Goal: Transaction & Acquisition: Purchase product/service

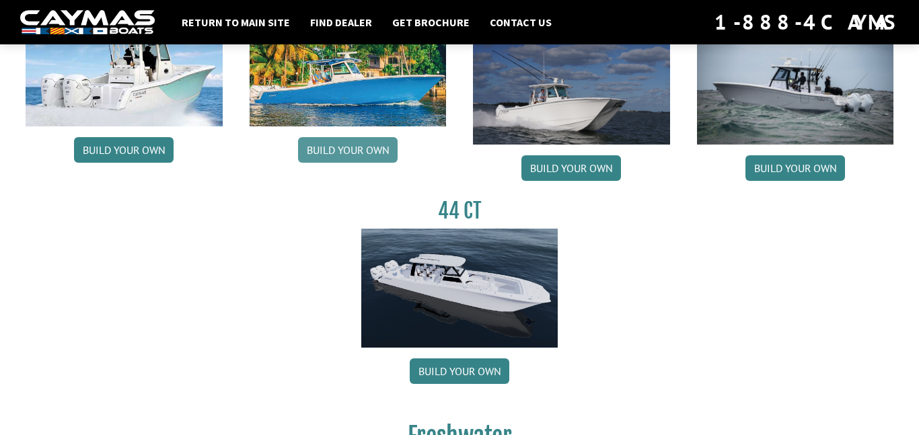
scroll to position [734, 0]
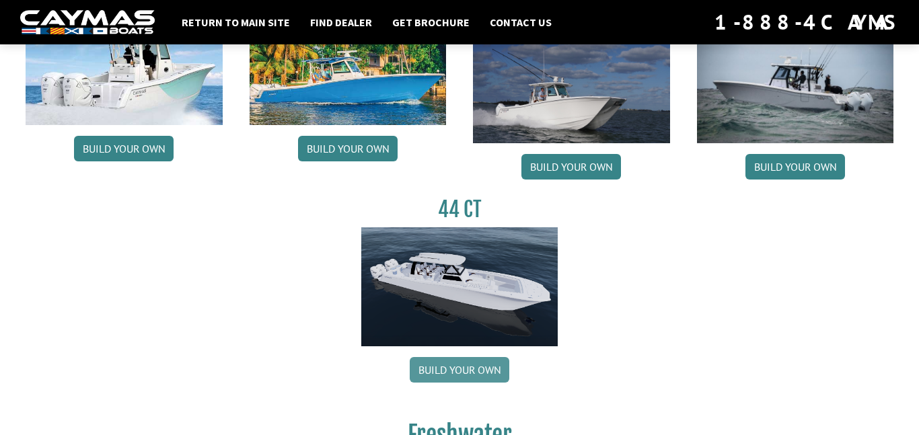
click at [434, 372] on link "Build your own" at bounding box center [460, 370] width 100 height 26
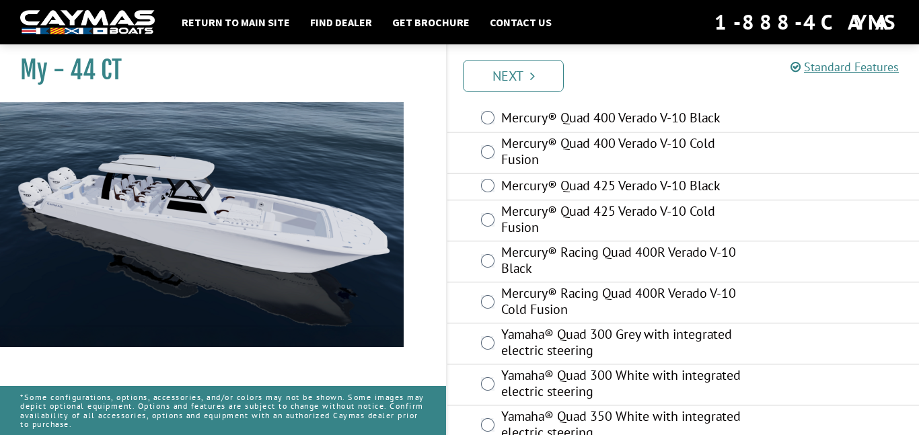
scroll to position [109, 0]
click at [545, 310] on label "Mercury® Racing Quad 400R Verado V-10 Cold Fusion" at bounding box center [626, 304] width 251 height 36
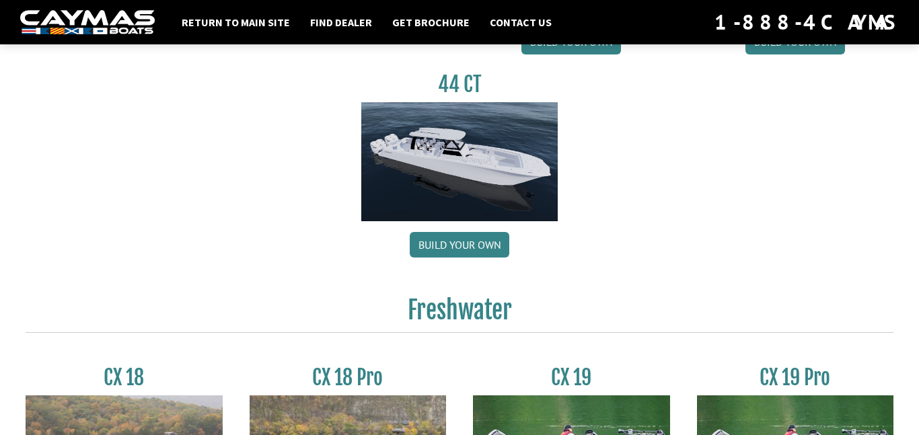
scroll to position [858, 0]
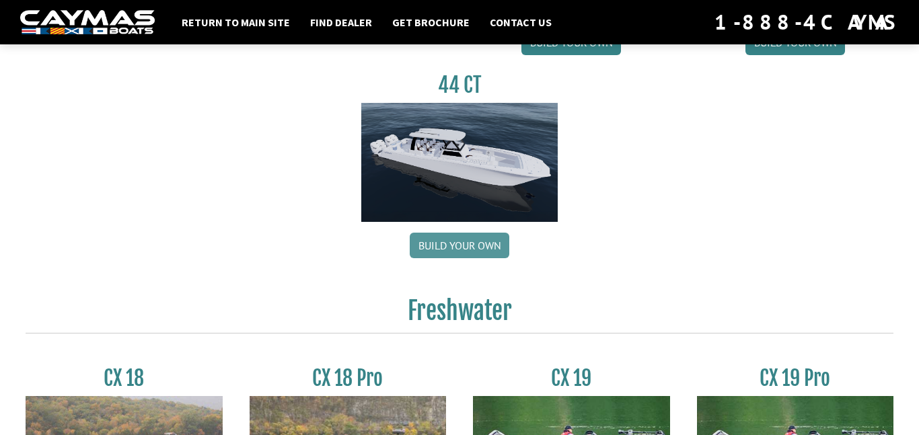
click at [429, 246] on link "Build your own" at bounding box center [460, 246] width 100 height 26
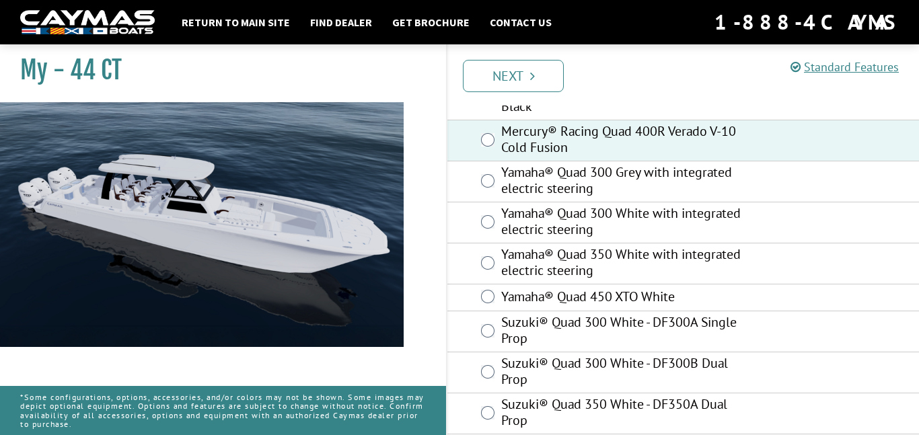
scroll to position [283, 0]
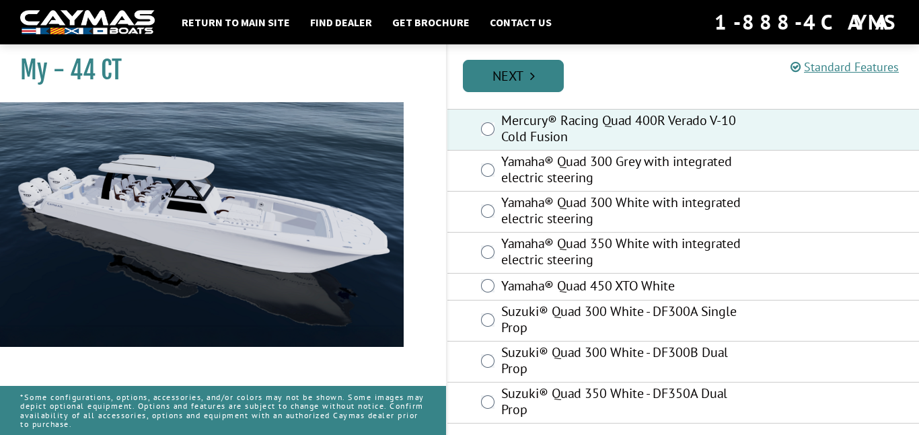
click at [514, 68] on link "Next" at bounding box center [513, 76] width 101 height 32
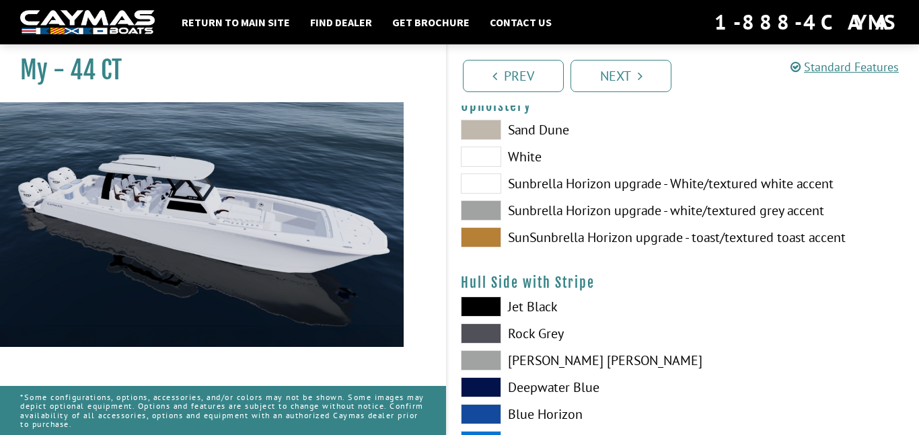
scroll to position [141, 0]
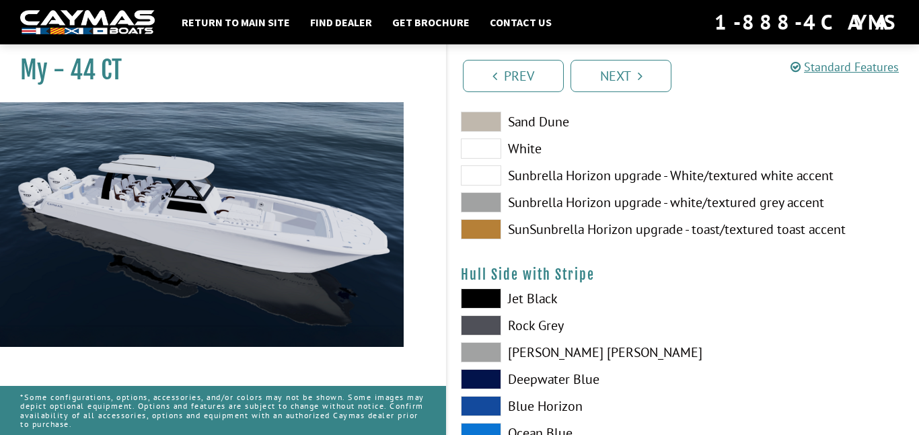
click at [480, 223] on span at bounding box center [481, 229] width 40 height 20
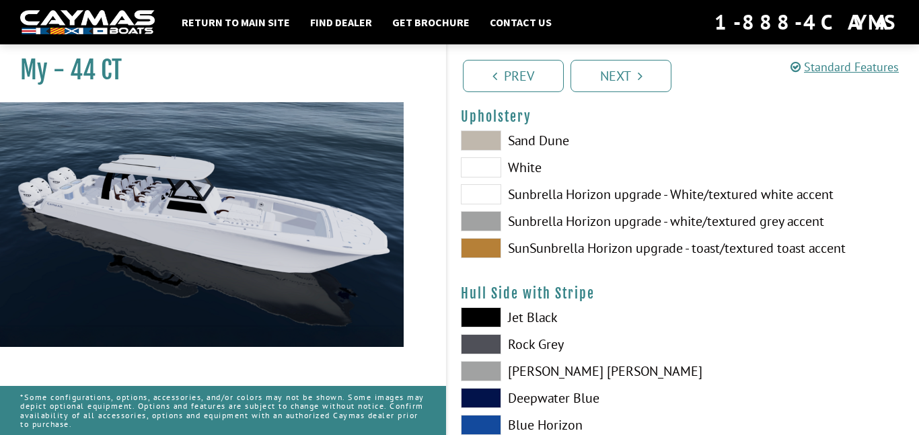
scroll to position [116, 0]
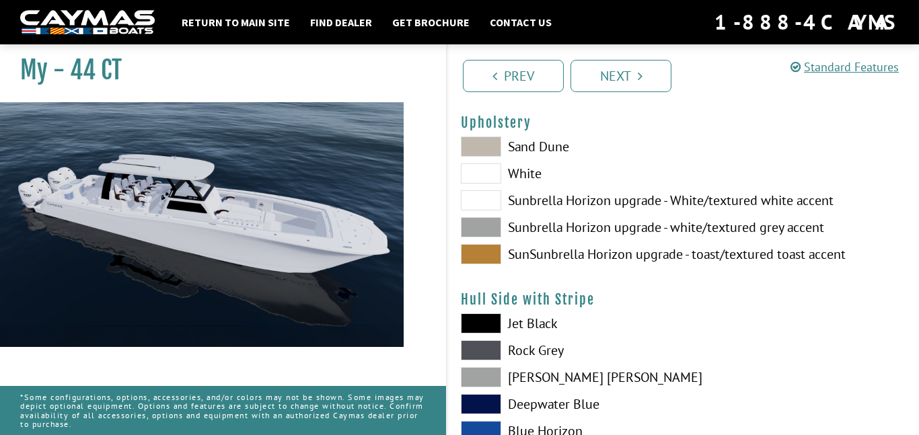
click at [480, 223] on span at bounding box center [481, 227] width 40 height 20
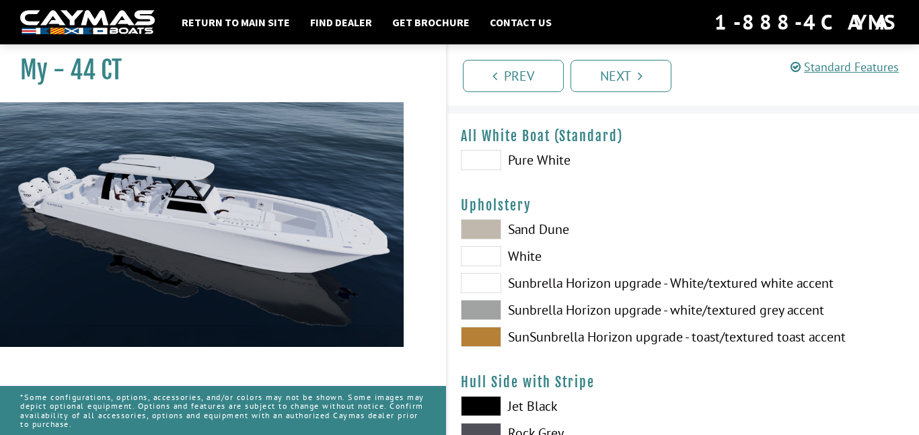
scroll to position [34, 0]
click at [485, 157] on span at bounding box center [481, 159] width 40 height 20
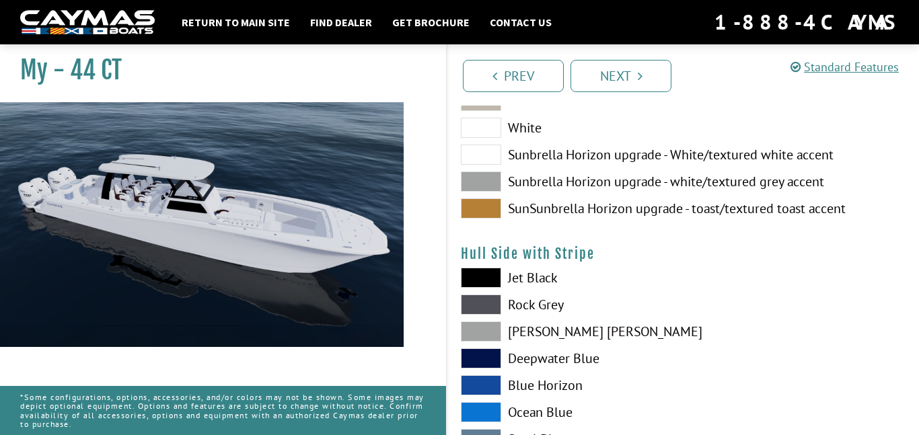
scroll to position [164, 0]
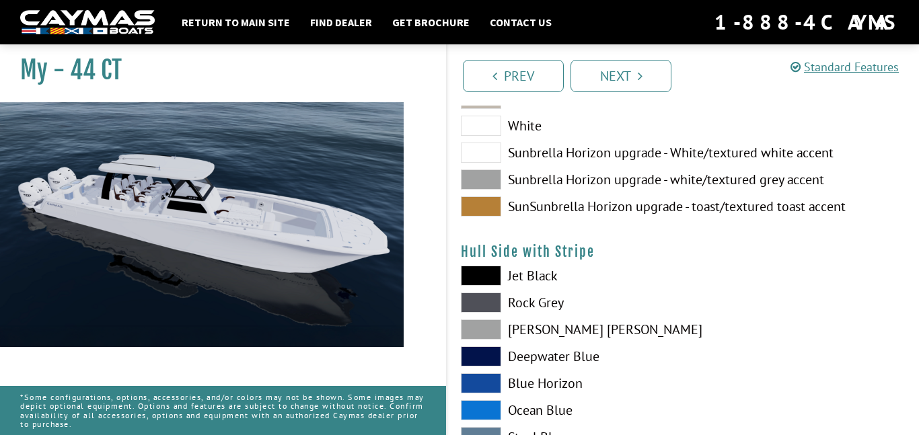
click at [476, 279] on span at bounding box center [481, 276] width 40 height 20
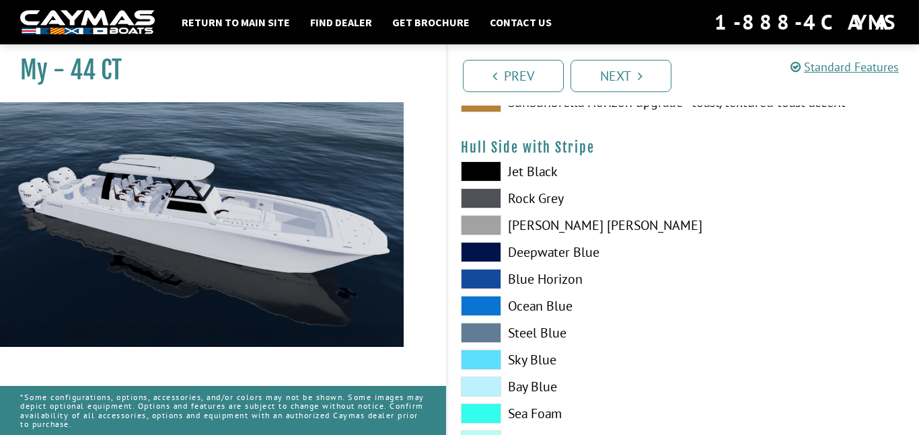
scroll to position [275, 0]
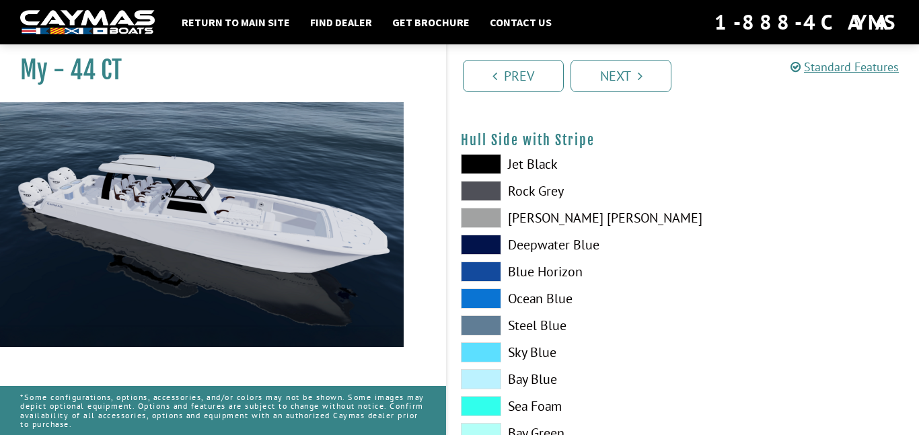
click at [483, 277] on span at bounding box center [481, 272] width 40 height 20
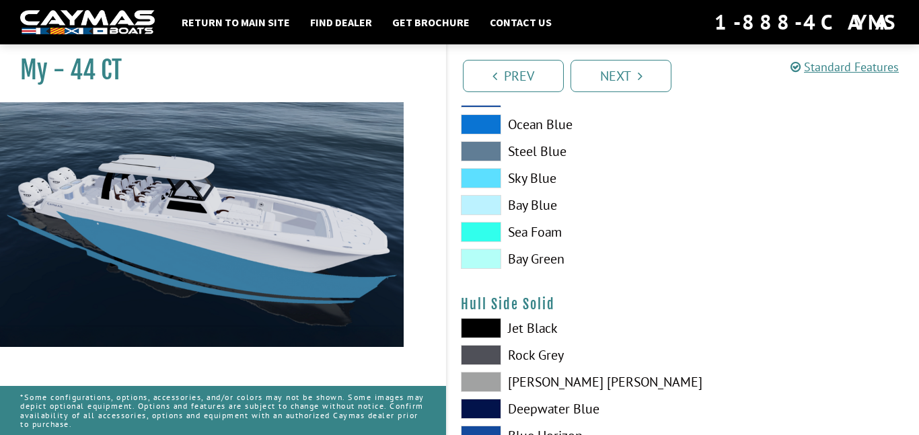
scroll to position [451, 0]
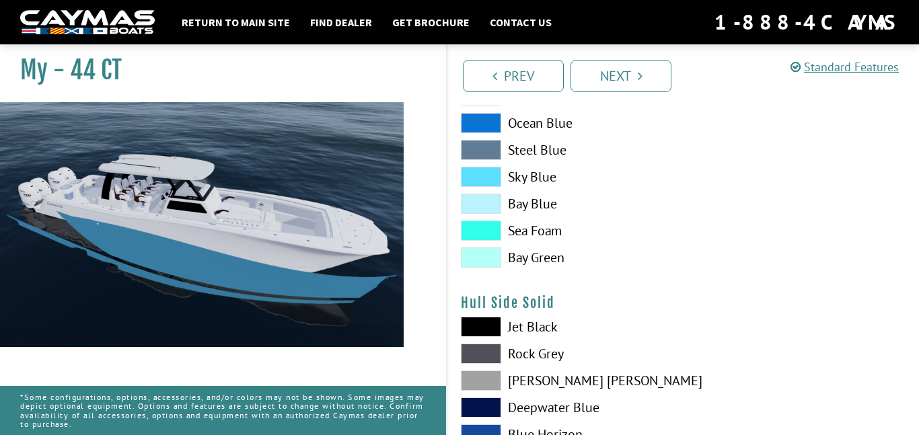
click at [487, 322] on span at bounding box center [481, 327] width 40 height 20
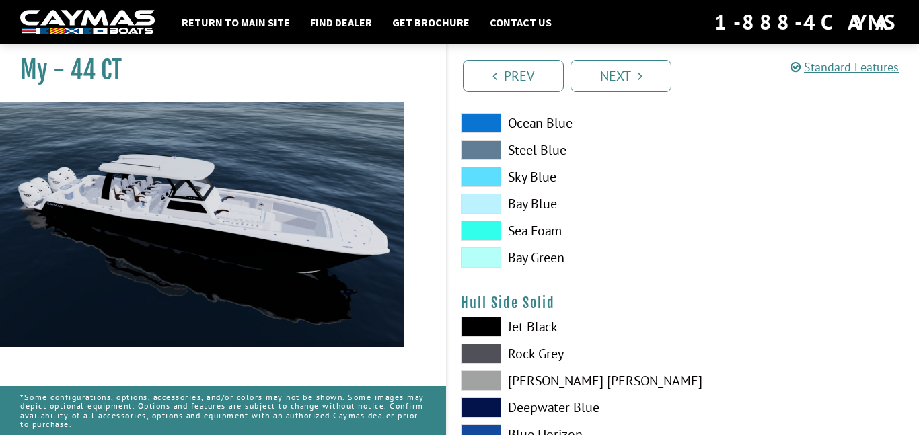
scroll to position [410, 0]
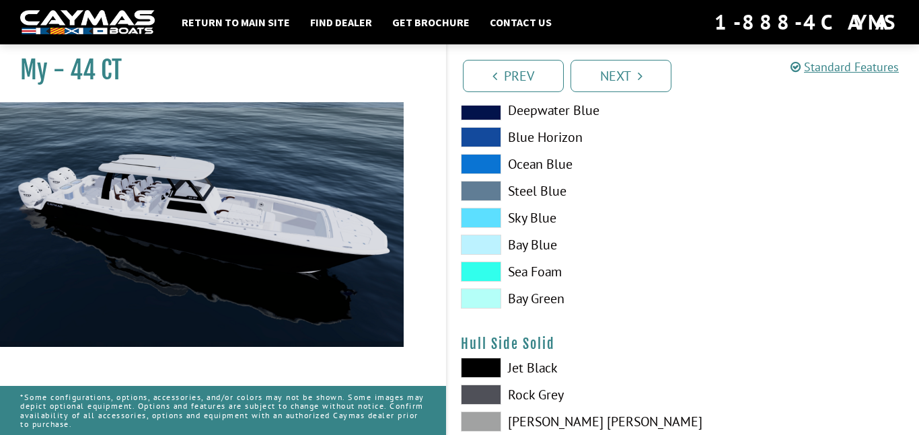
click at [488, 275] on span at bounding box center [481, 272] width 40 height 20
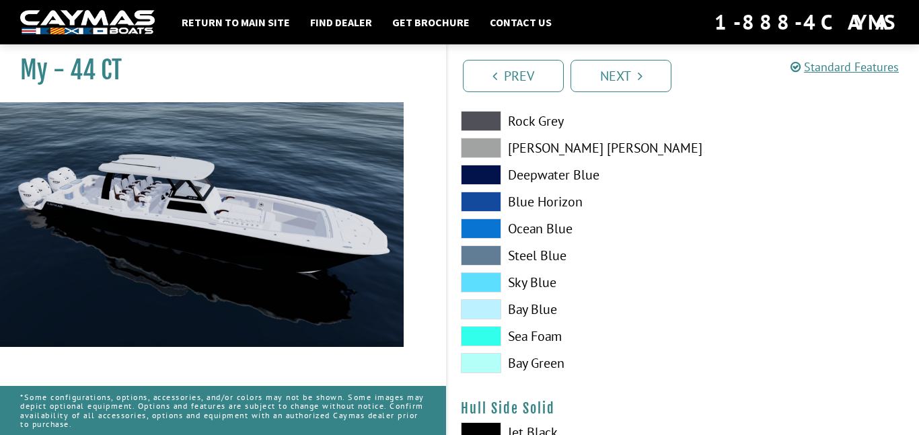
scroll to position [340, 0]
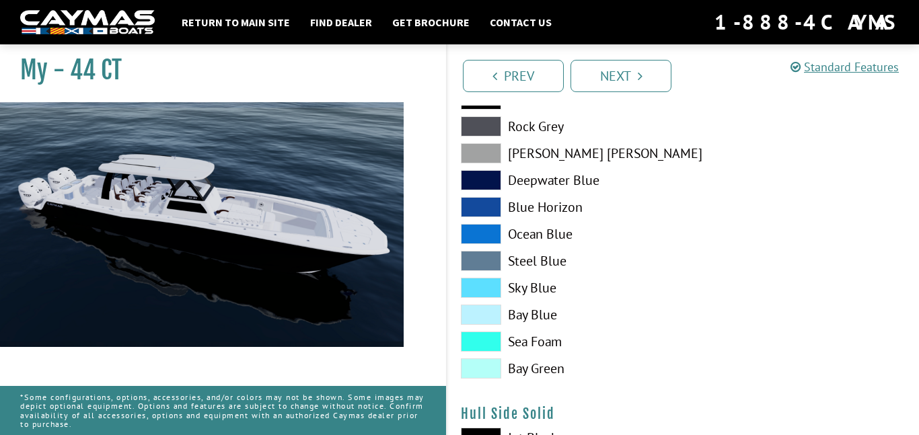
click at [488, 279] on span at bounding box center [481, 288] width 40 height 20
click at [483, 227] on span at bounding box center [481, 234] width 40 height 20
click at [489, 207] on span at bounding box center [481, 207] width 40 height 20
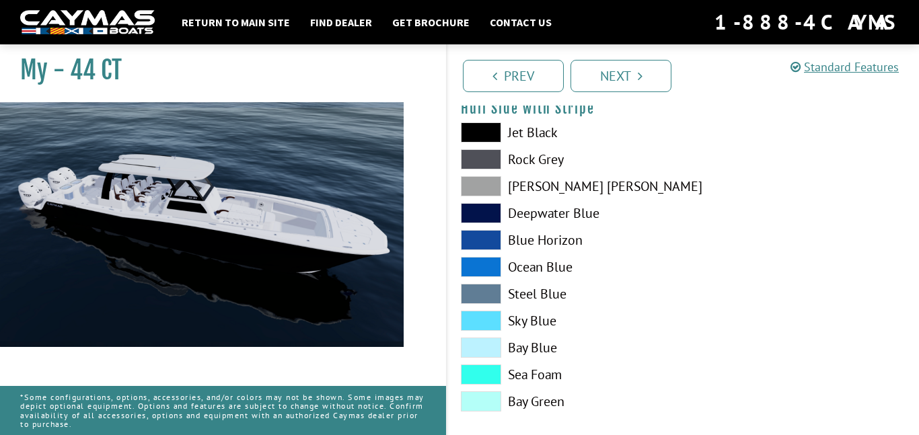
scroll to position [302, 0]
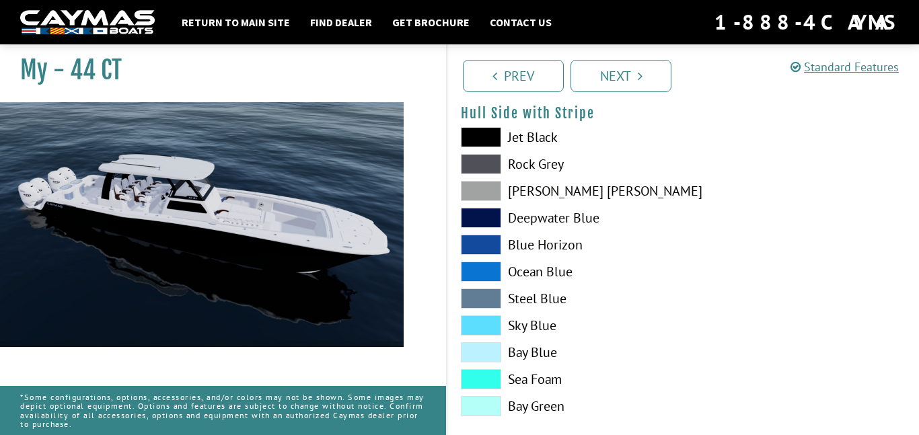
click at [486, 252] on span at bounding box center [481, 245] width 40 height 20
click at [487, 250] on span at bounding box center [481, 245] width 40 height 20
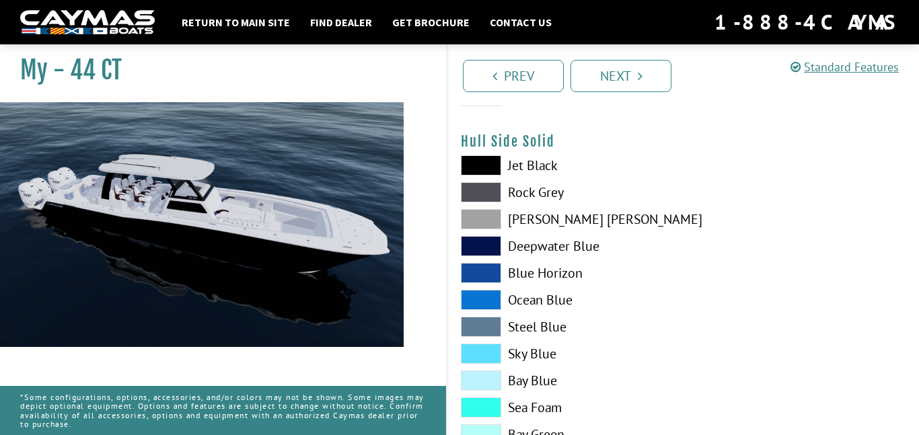
scroll to position [615, 0]
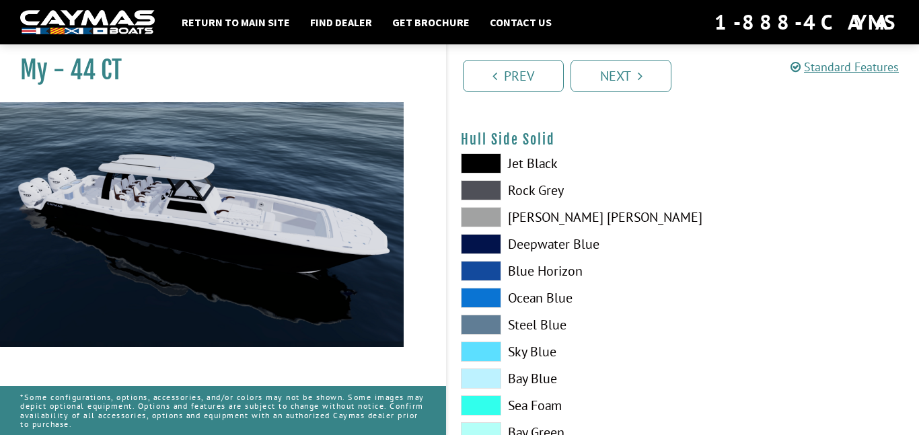
click at [473, 267] on span at bounding box center [481, 271] width 40 height 20
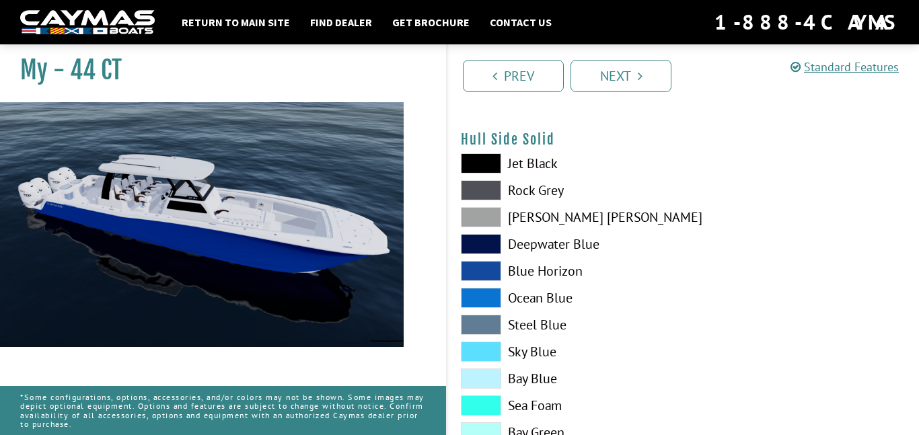
scroll to position [638, 0]
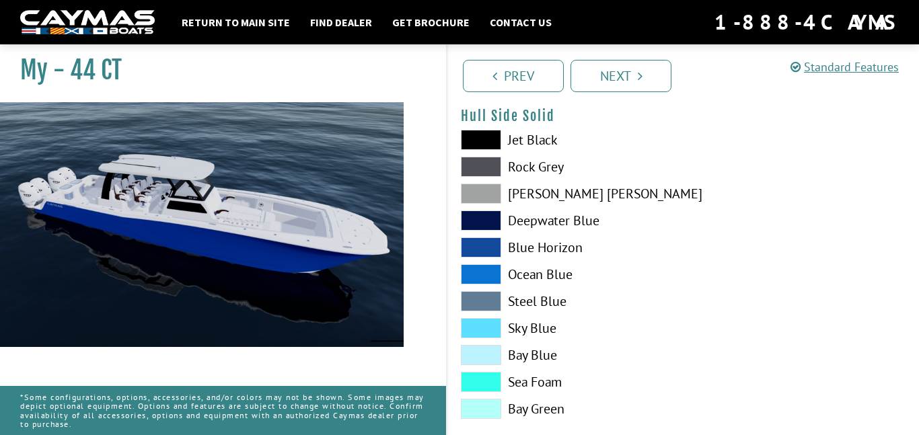
click at [492, 212] on span at bounding box center [481, 221] width 40 height 20
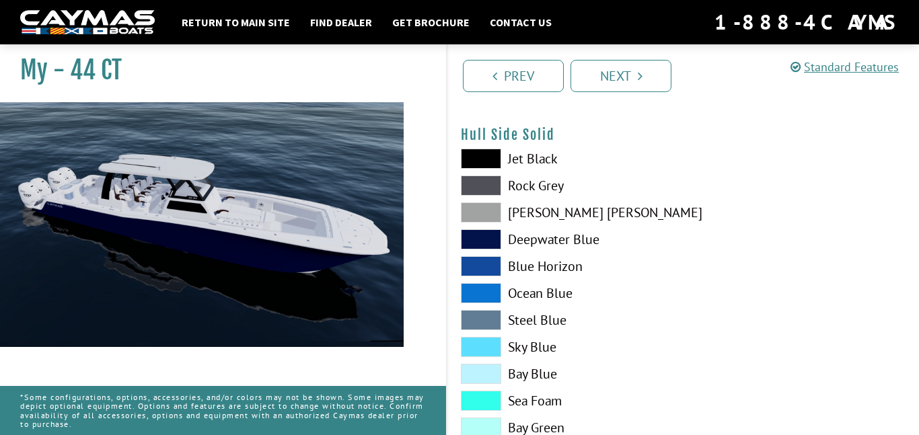
scroll to position [620, 0]
click at [492, 212] on span at bounding box center [481, 212] width 40 height 20
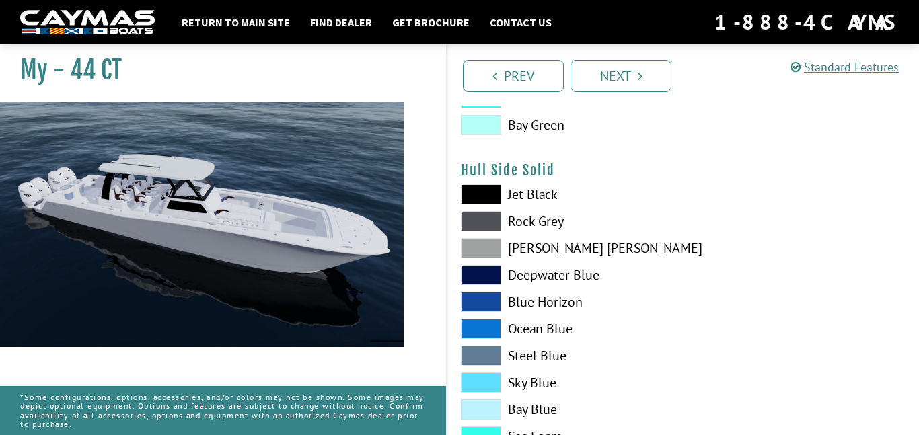
scroll to position [576, 0]
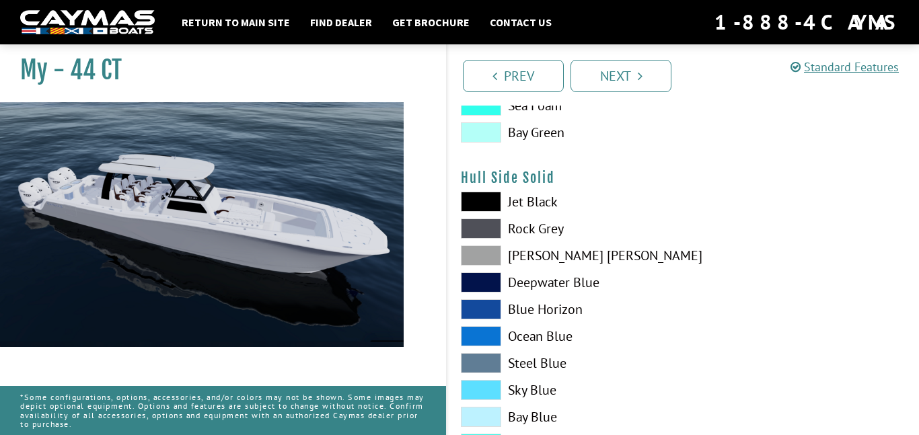
click at [487, 230] on span at bounding box center [481, 229] width 40 height 20
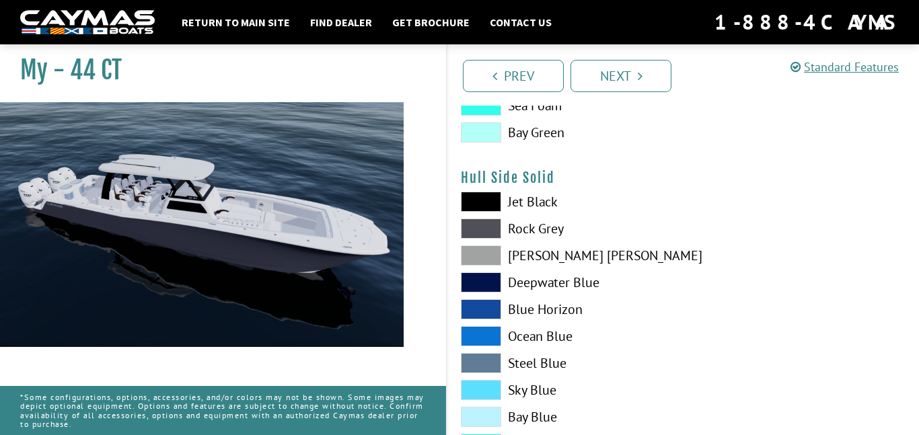
click at [484, 257] on span at bounding box center [481, 256] width 40 height 20
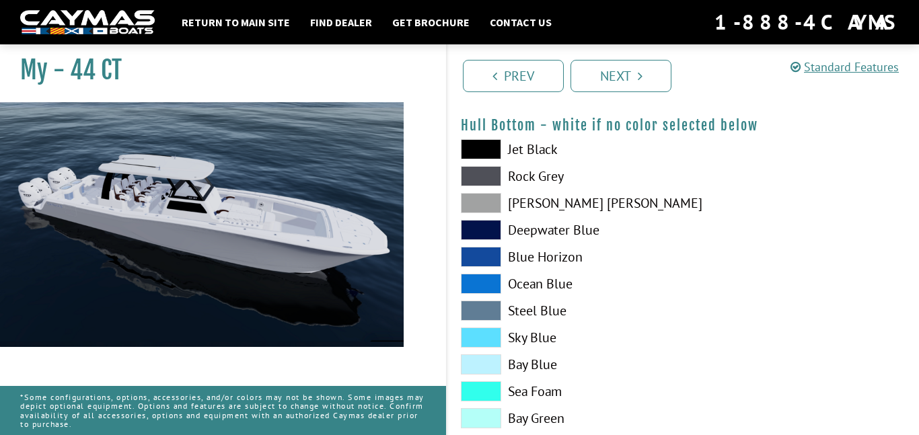
scroll to position [997, 0]
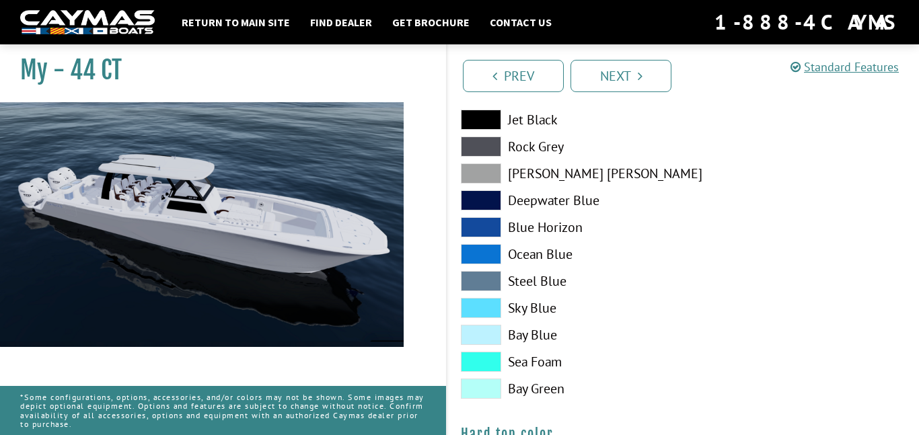
click at [485, 314] on span at bounding box center [481, 308] width 40 height 20
click at [486, 277] on span at bounding box center [481, 281] width 40 height 20
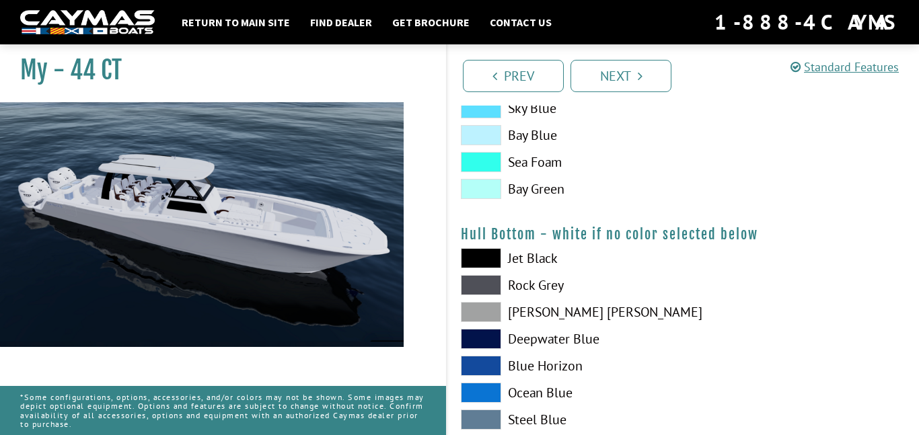
click at [485, 269] on div "Jet Black Rock Grey Dove Gray Deepwater Blue Blue Horizon Ocean Blue" at bounding box center [566, 396] width 236 height 296
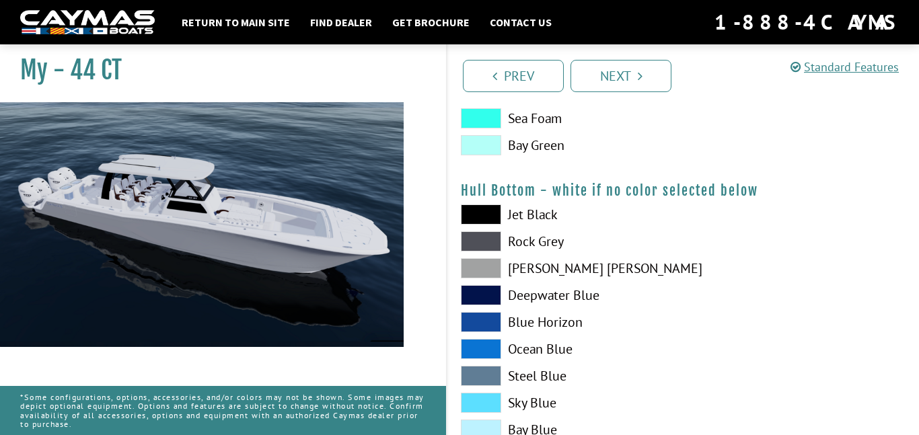
scroll to position [901, 0]
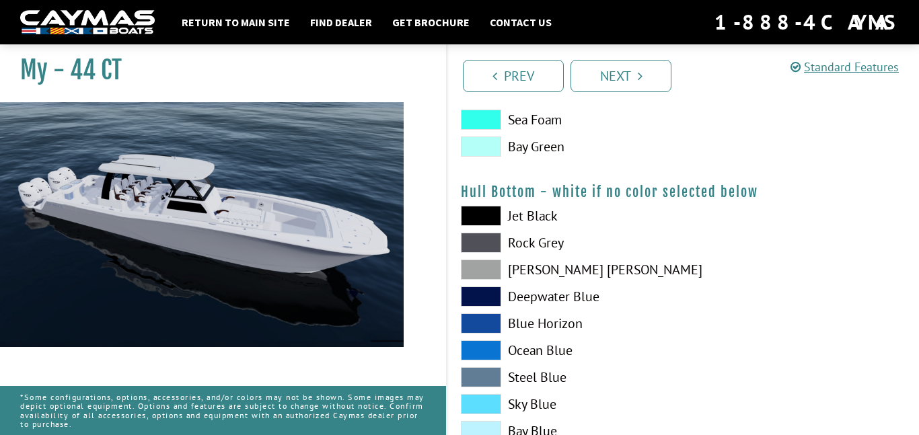
click at [487, 372] on span at bounding box center [481, 377] width 40 height 20
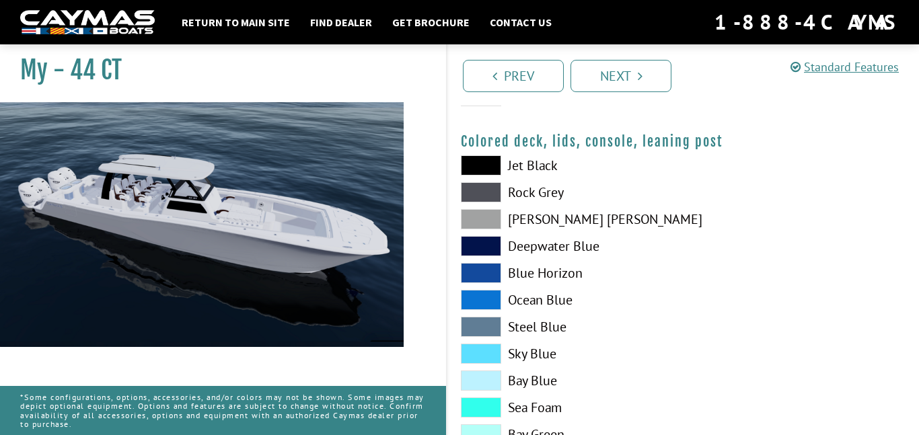
scroll to position [1632, 0]
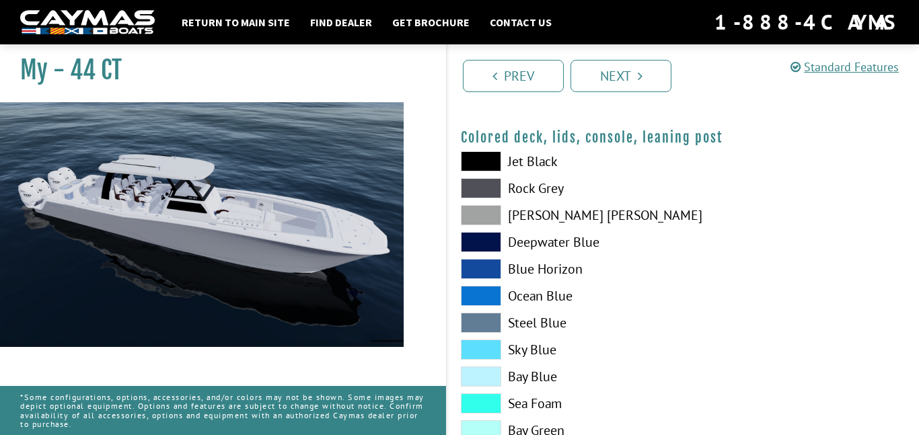
click at [487, 164] on span at bounding box center [481, 161] width 40 height 20
click at [488, 192] on span at bounding box center [481, 188] width 40 height 20
click at [488, 193] on span at bounding box center [481, 188] width 40 height 20
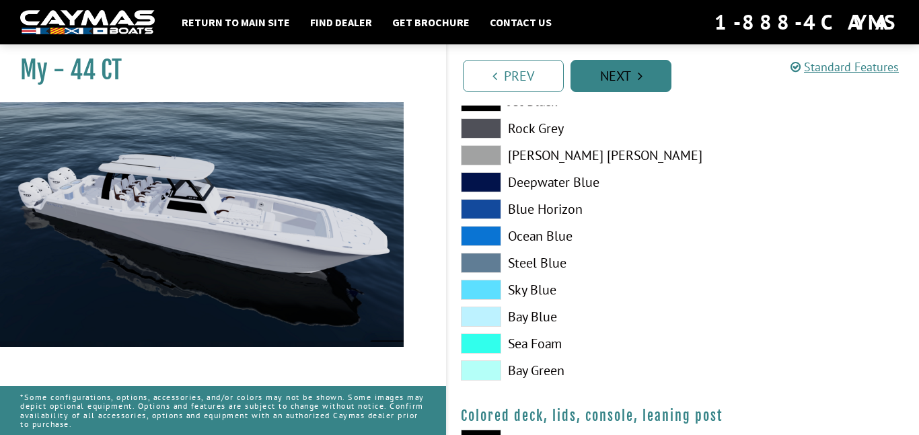
click at [632, 69] on link "Next" at bounding box center [621, 76] width 101 height 32
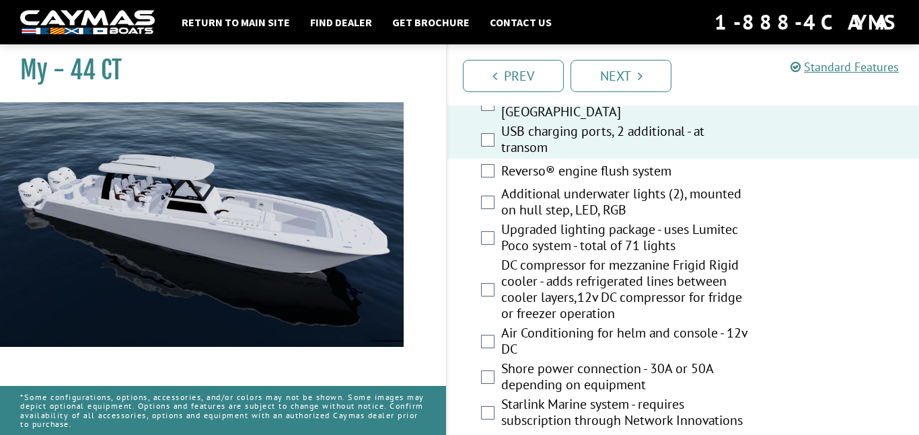
scroll to position [701, 0]
click at [487, 149] on div "USB charging ports, 2 additional - at transom" at bounding box center [684, 143] width 472 height 36
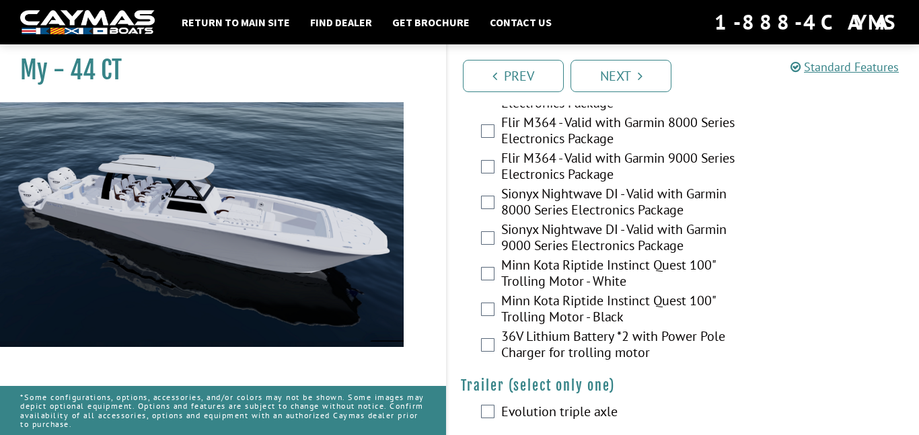
scroll to position [3415, 0]
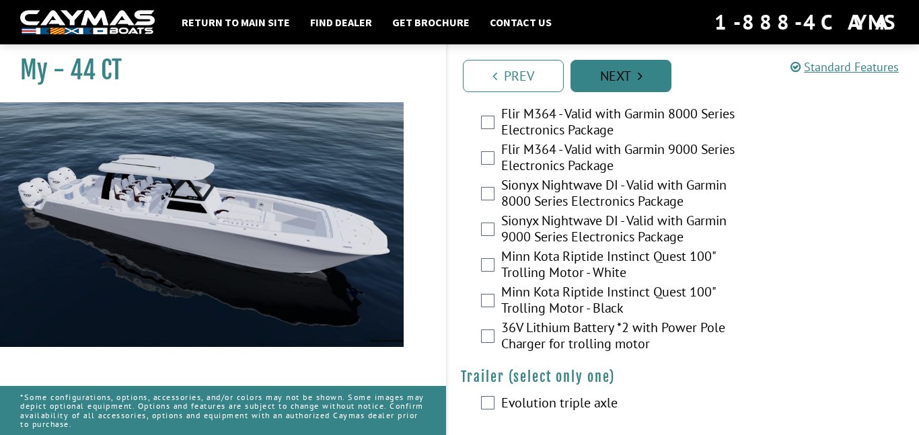
click at [622, 75] on link "Next" at bounding box center [621, 76] width 101 height 32
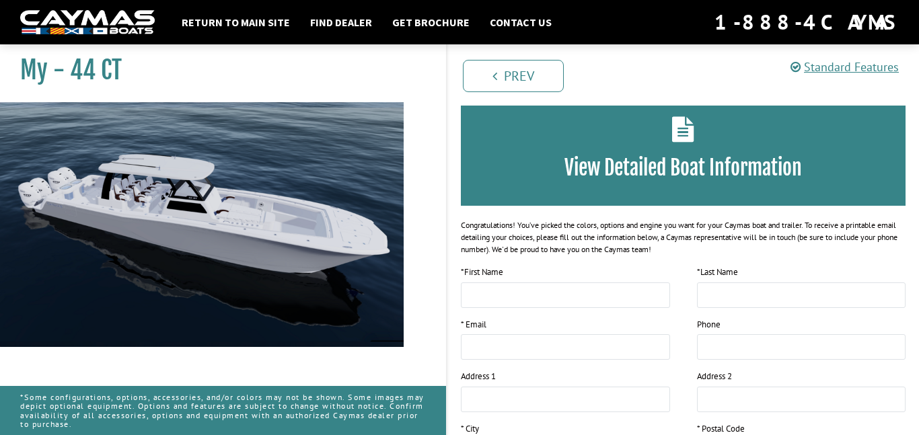
scroll to position [0, 0]
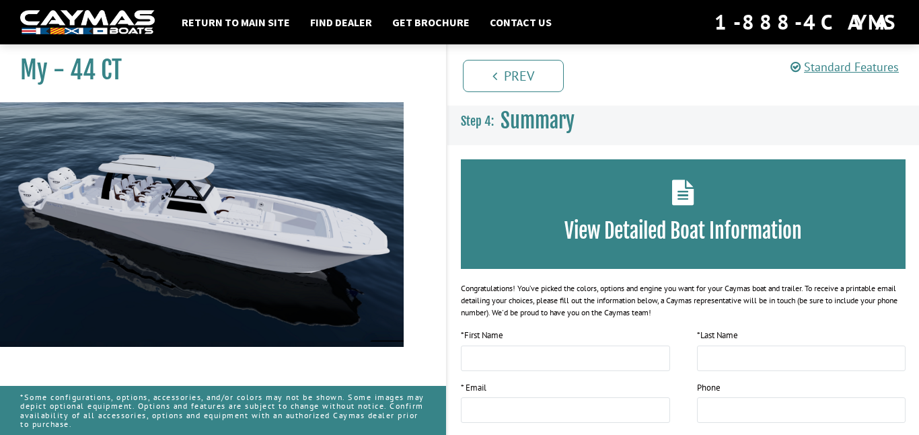
click at [520, 57] on div "Prev Next" at bounding box center [682, 74] width 473 height 61
click at [521, 79] on link "Prev" at bounding box center [513, 76] width 101 height 32
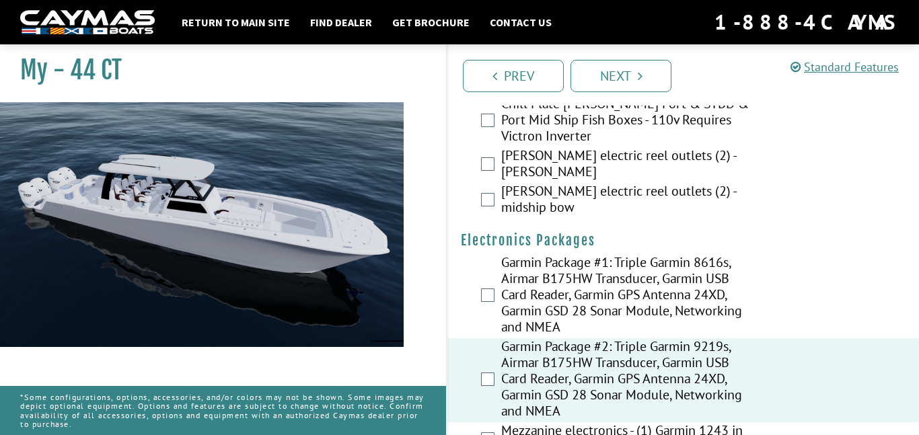
scroll to position [3415, 0]
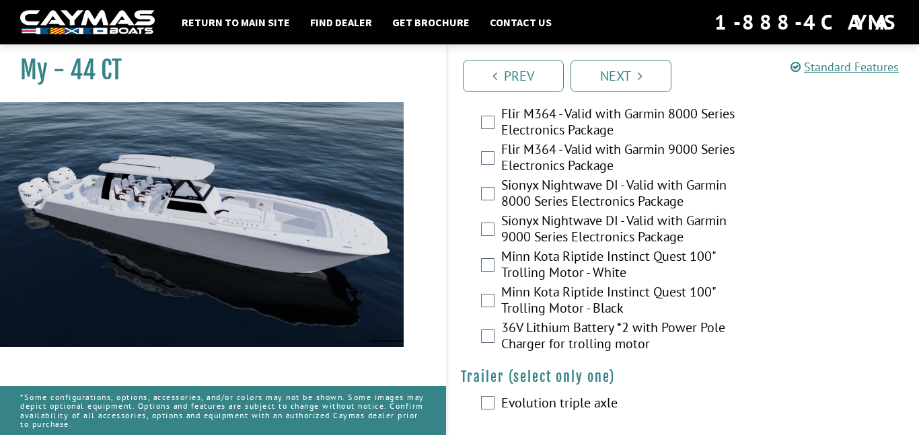
click at [496, 396] on div "Evolution triple axle" at bounding box center [684, 404] width 472 height 27
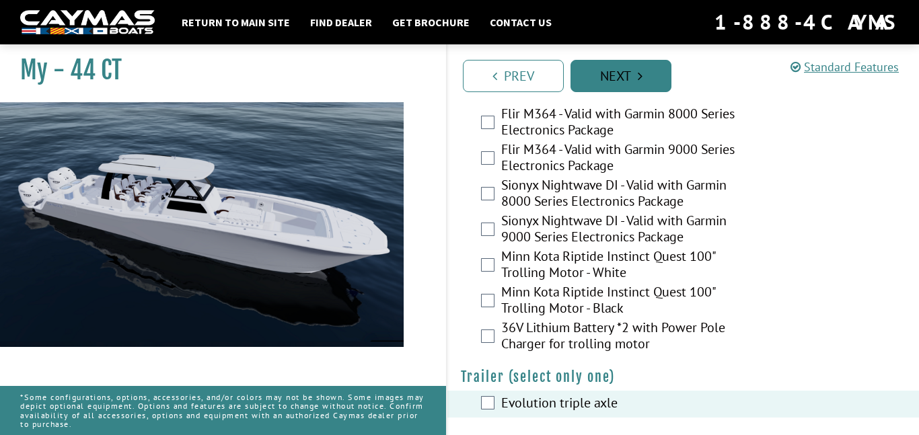
click at [609, 71] on link "Next" at bounding box center [621, 76] width 101 height 32
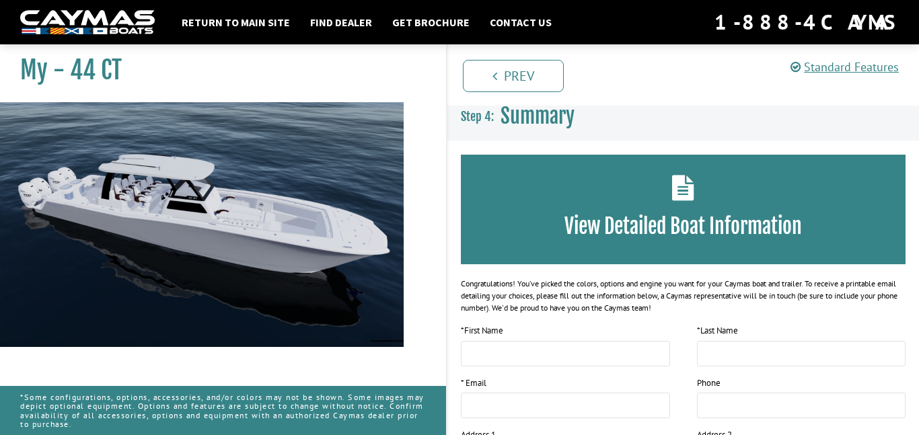
scroll to position [0, 0]
